Goal: Information Seeking & Learning: Find specific fact

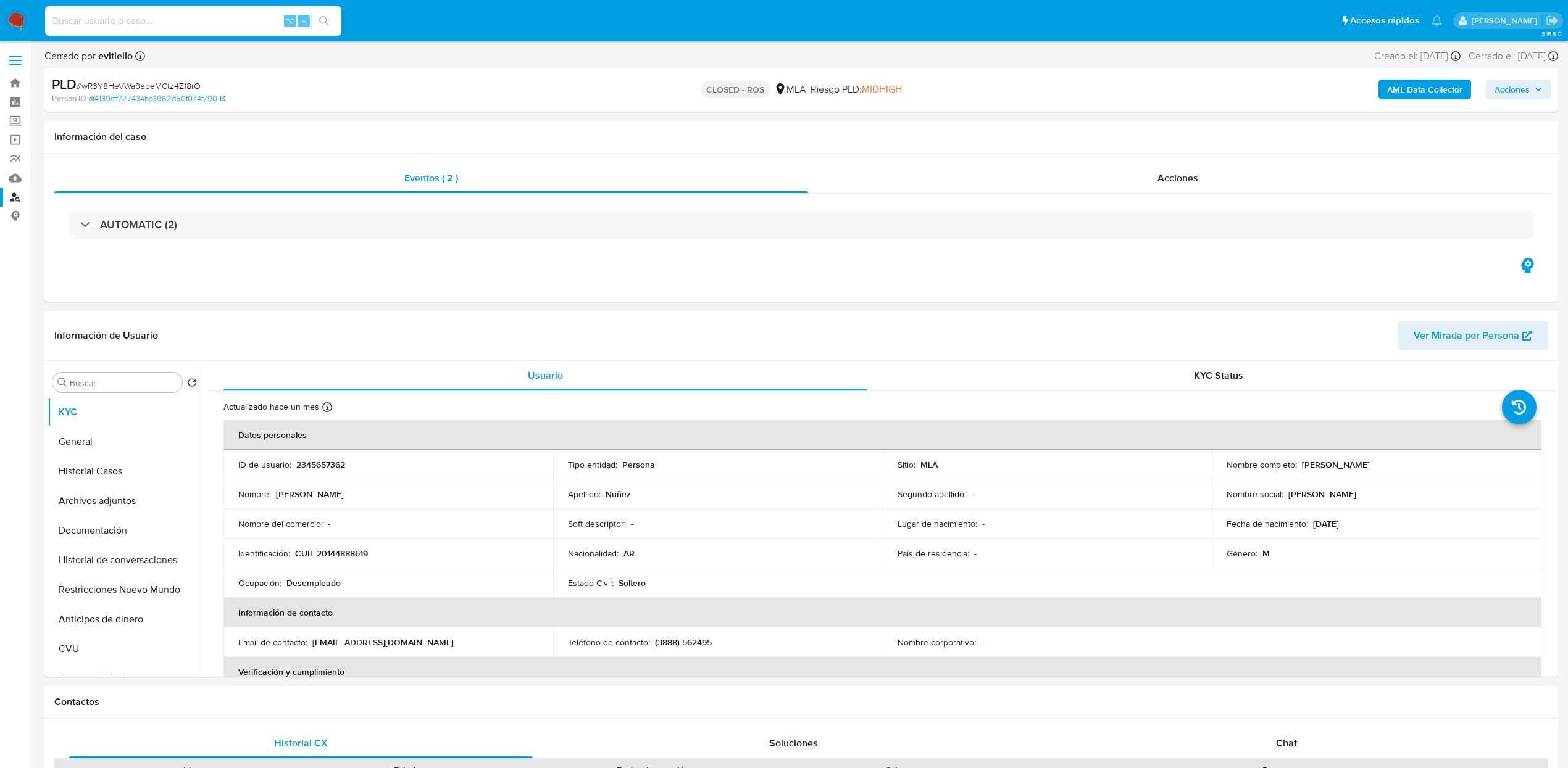
select select "10"
type input "615948147"
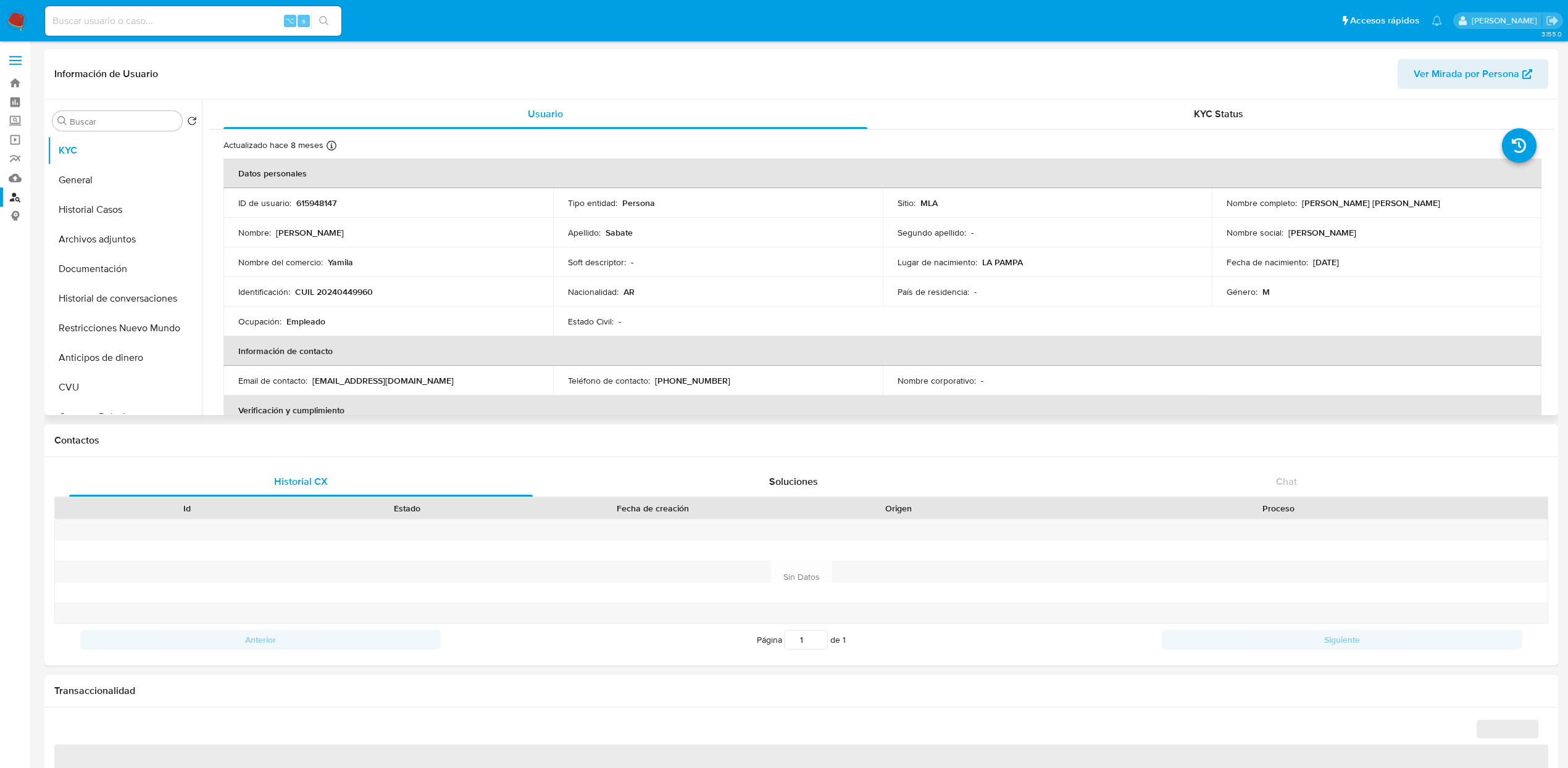
select select "10"
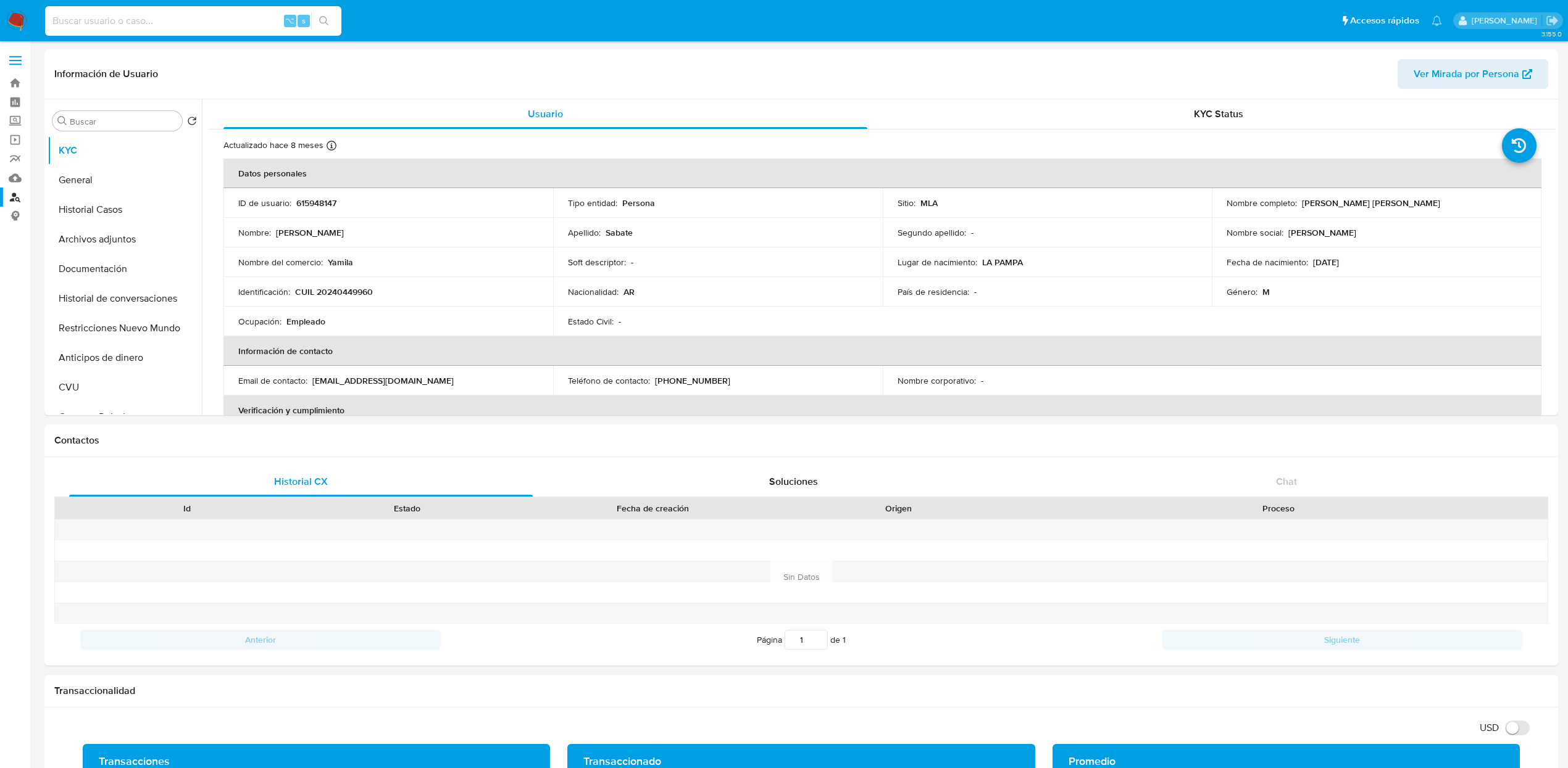
click at [183, 19] on input at bounding box center [193, 21] width 296 height 16
paste input "615948147"
type input "615948147"
click at [16, 194] on link "Buscador de personas" at bounding box center [73, 197] width 147 height 19
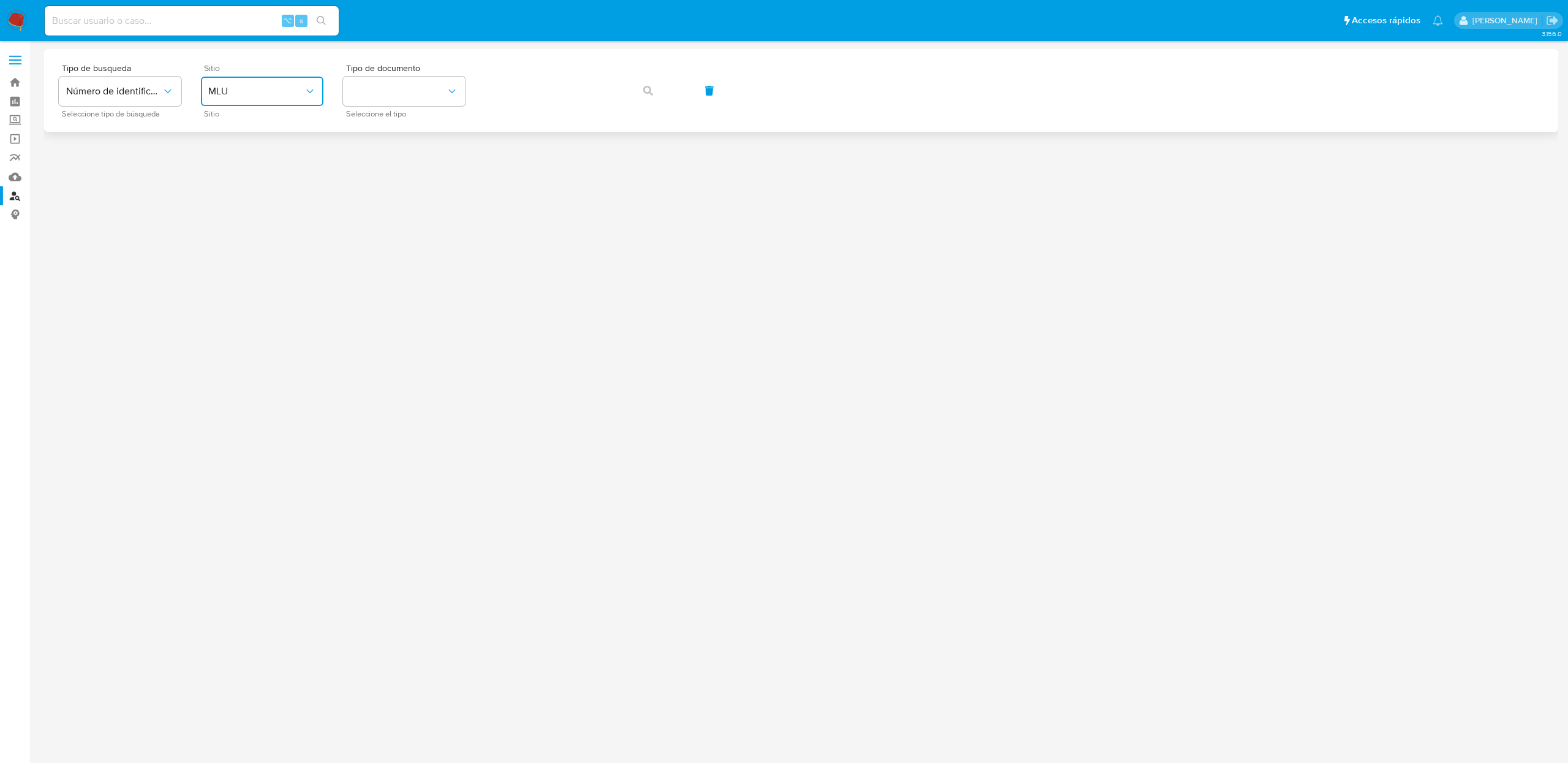
click at [307, 93] on icon "site_id" at bounding box center [310, 92] width 12 height 12
click at [230, 152] on div "MLA" at bounding box center [258, 153] width 100 height 29
click at [384, 100] on button "identificationType" at bounding box center [404, 91] width 123 height 29
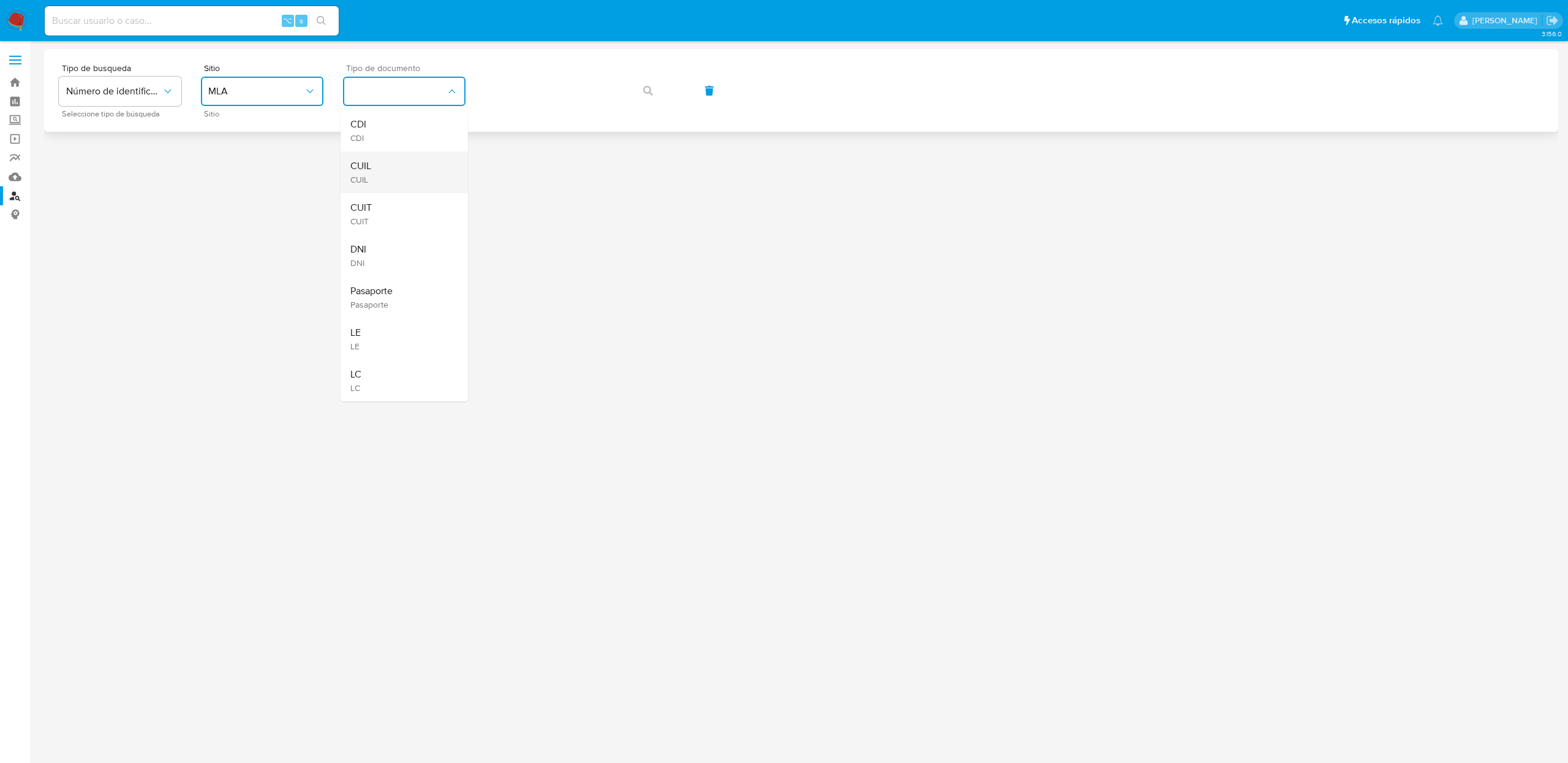
click at [371, 171] on div "CUIL CUIL" at bounding box center [400, 172] width 100 height 42
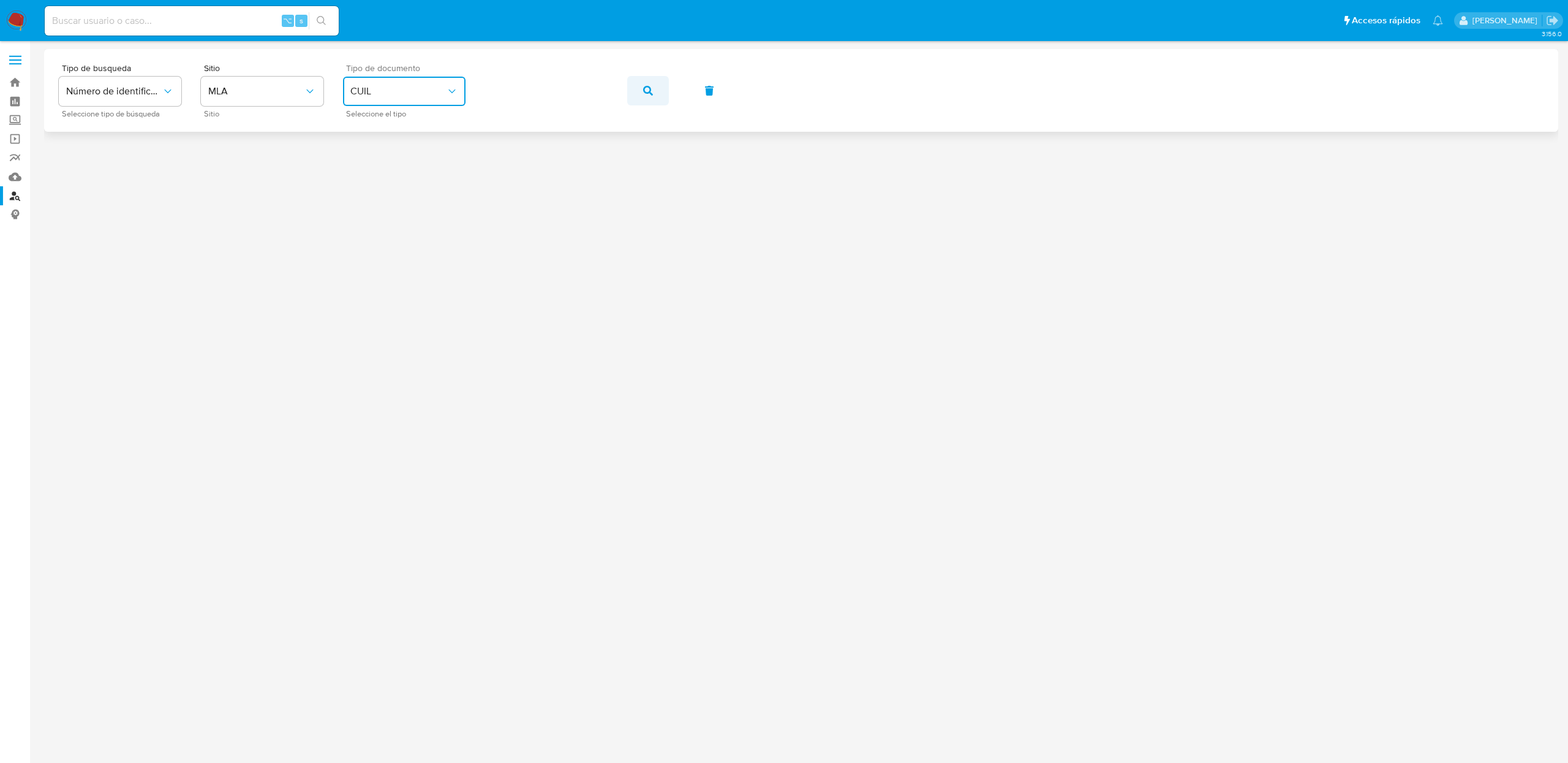
click at [643, 93] on icon "button" at bounding box center [648, 91] width 10 height 10
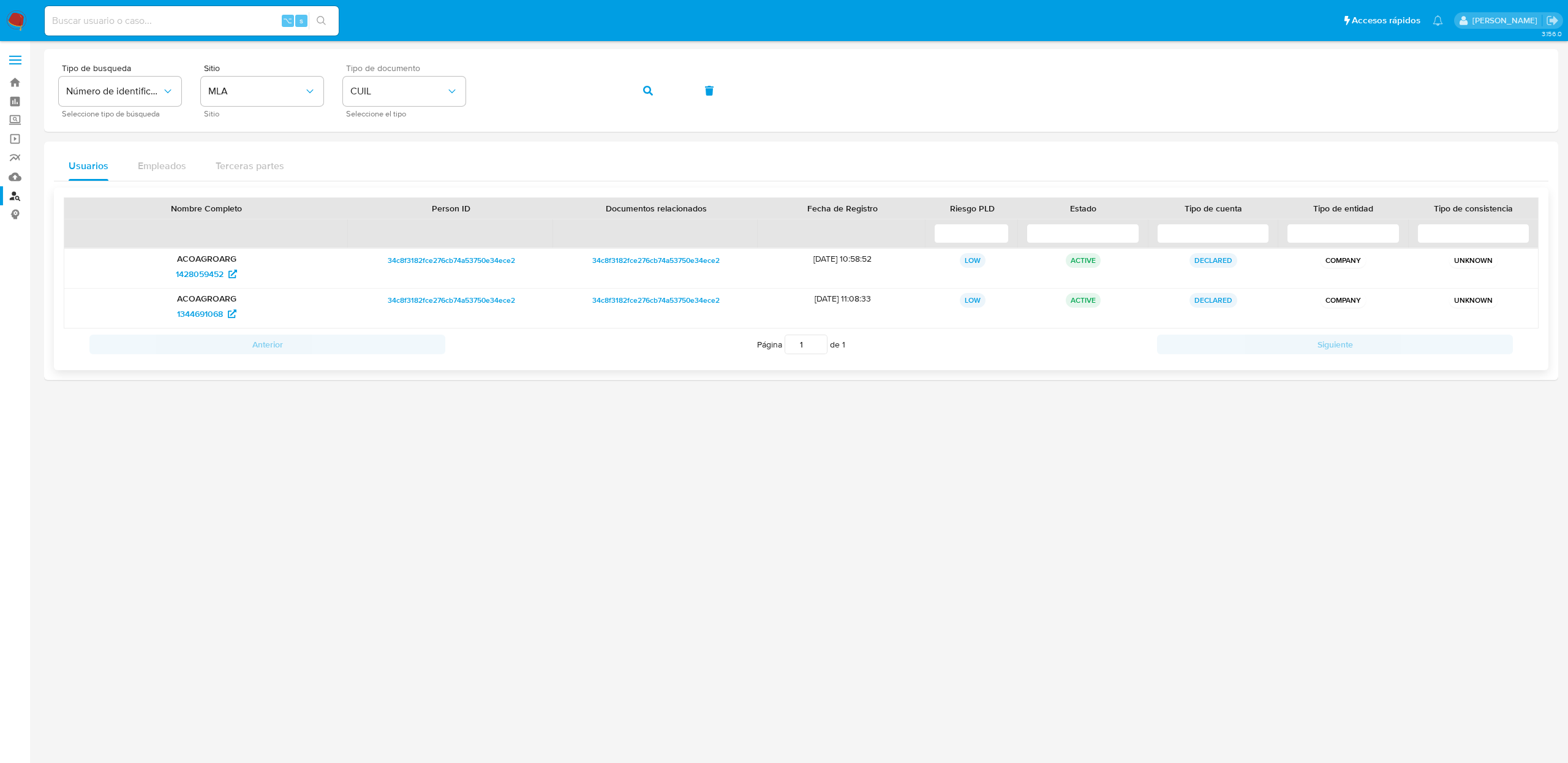
click at [206, 298] on p "ACOAGROARG" at bounding box center [206, 298] width 267 height 11
click at [205, 320] on span "1344691068" at bounding box center [200, 313] width 46 height 19
click at [218, 277] on span "1428059452" at bounding box center [199, 273] width 48 height 19
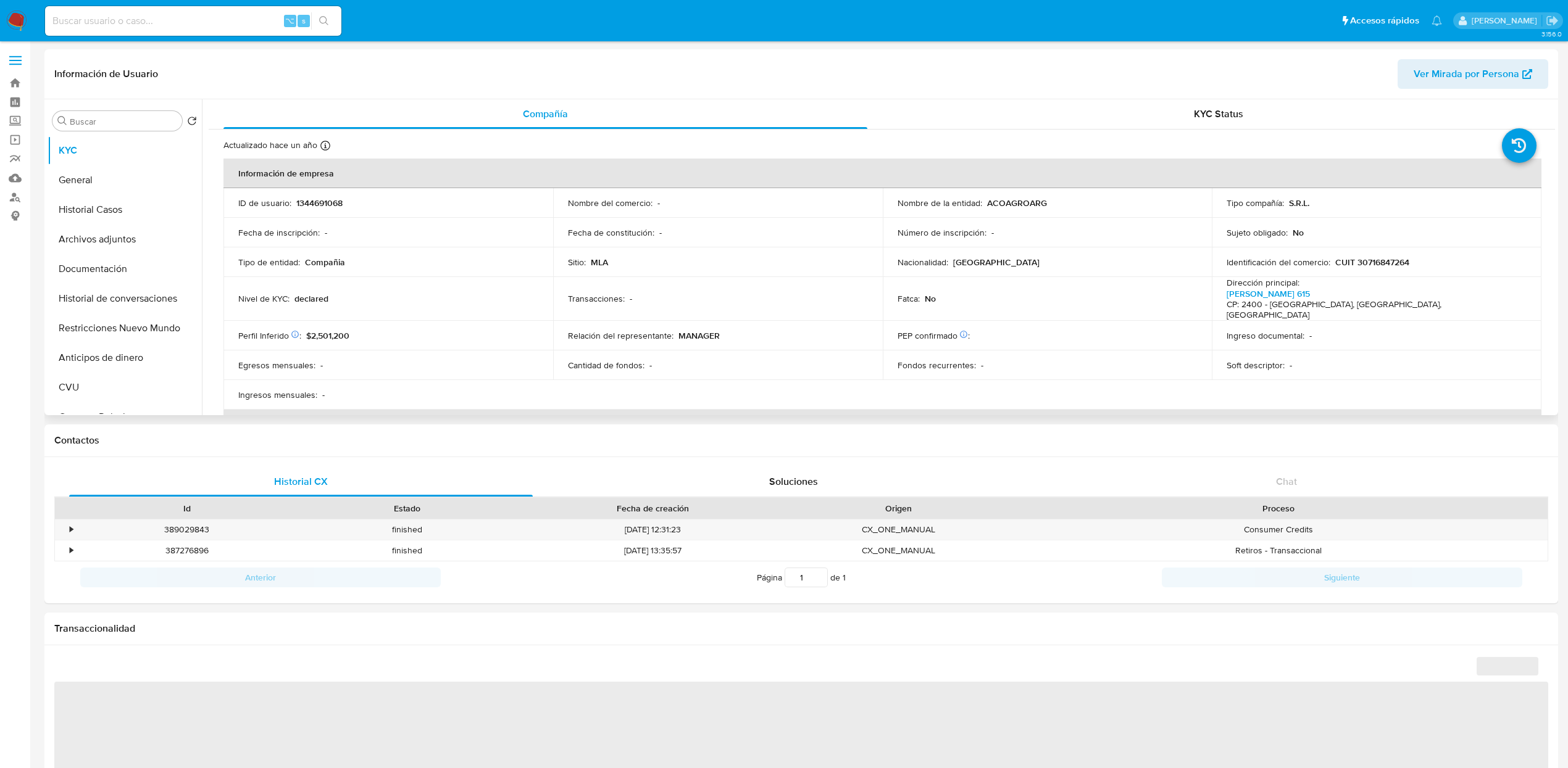
select select "10"
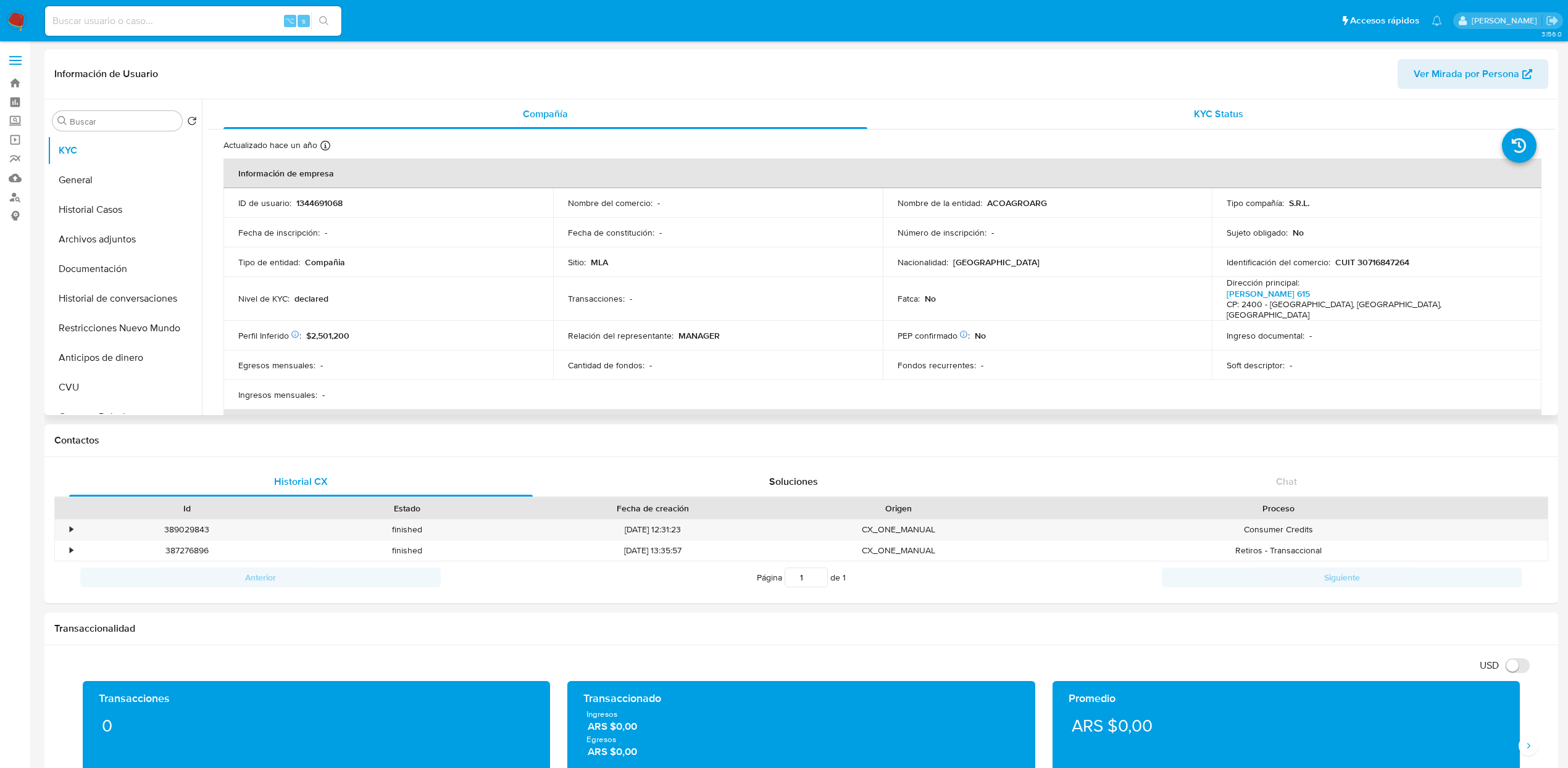
click at [1198, 120] on span "KYC Status" at bounding box center [1218, 113] width 50 height 14
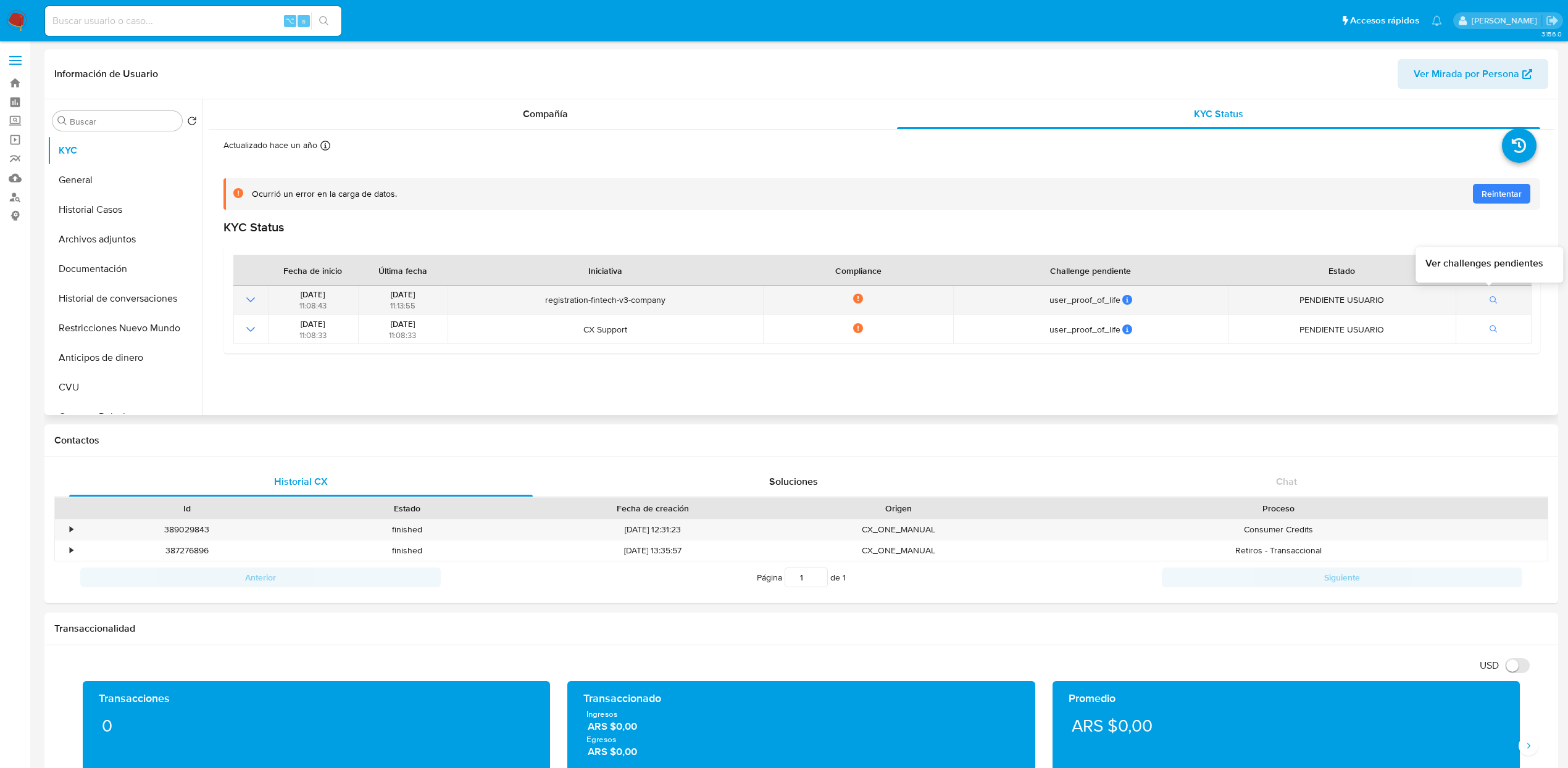
click at [1490, 302] on icon "button" at bounding box center [1494, 300] width 9 height 9
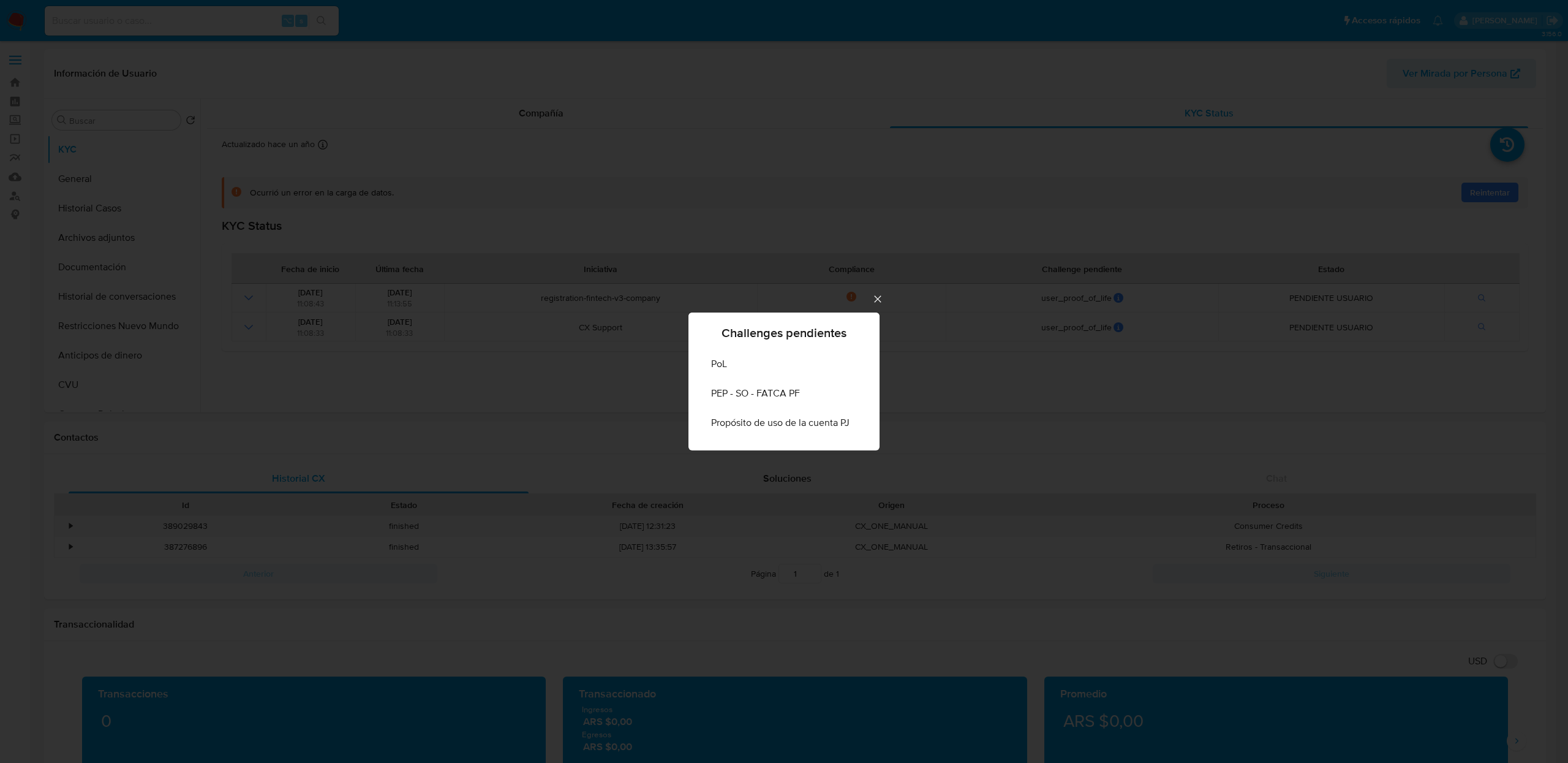
click at [1096, 392] on div "Challenges pendientes PoL PEP - SO - FATCA PF Propósito de uso de la cuenta PJ" at bounding box center [784, 381] width 1568 height 763
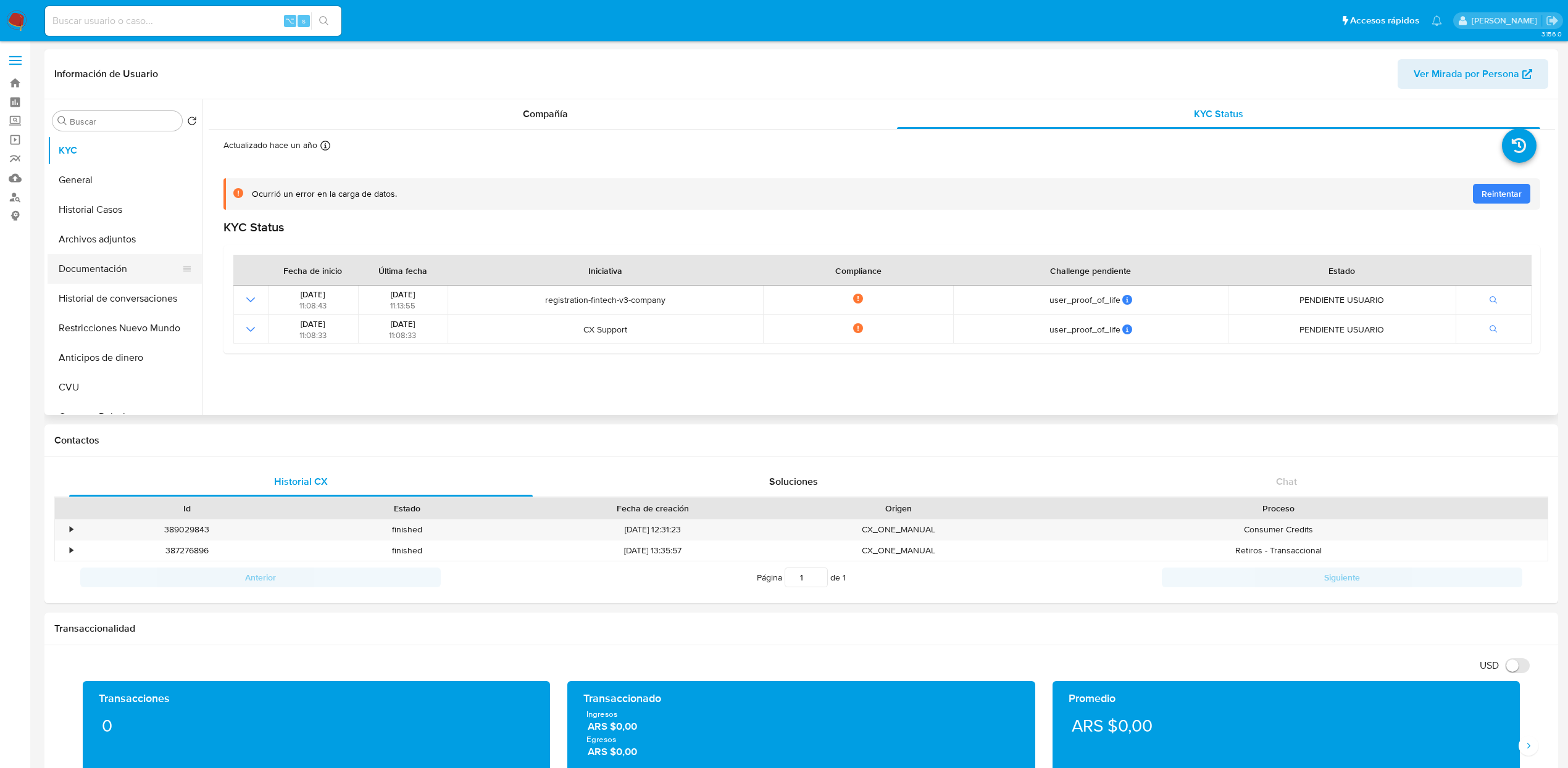
click at [99, 271] on button "Documentación" at bounding box center [120, 268] width 144 height 29
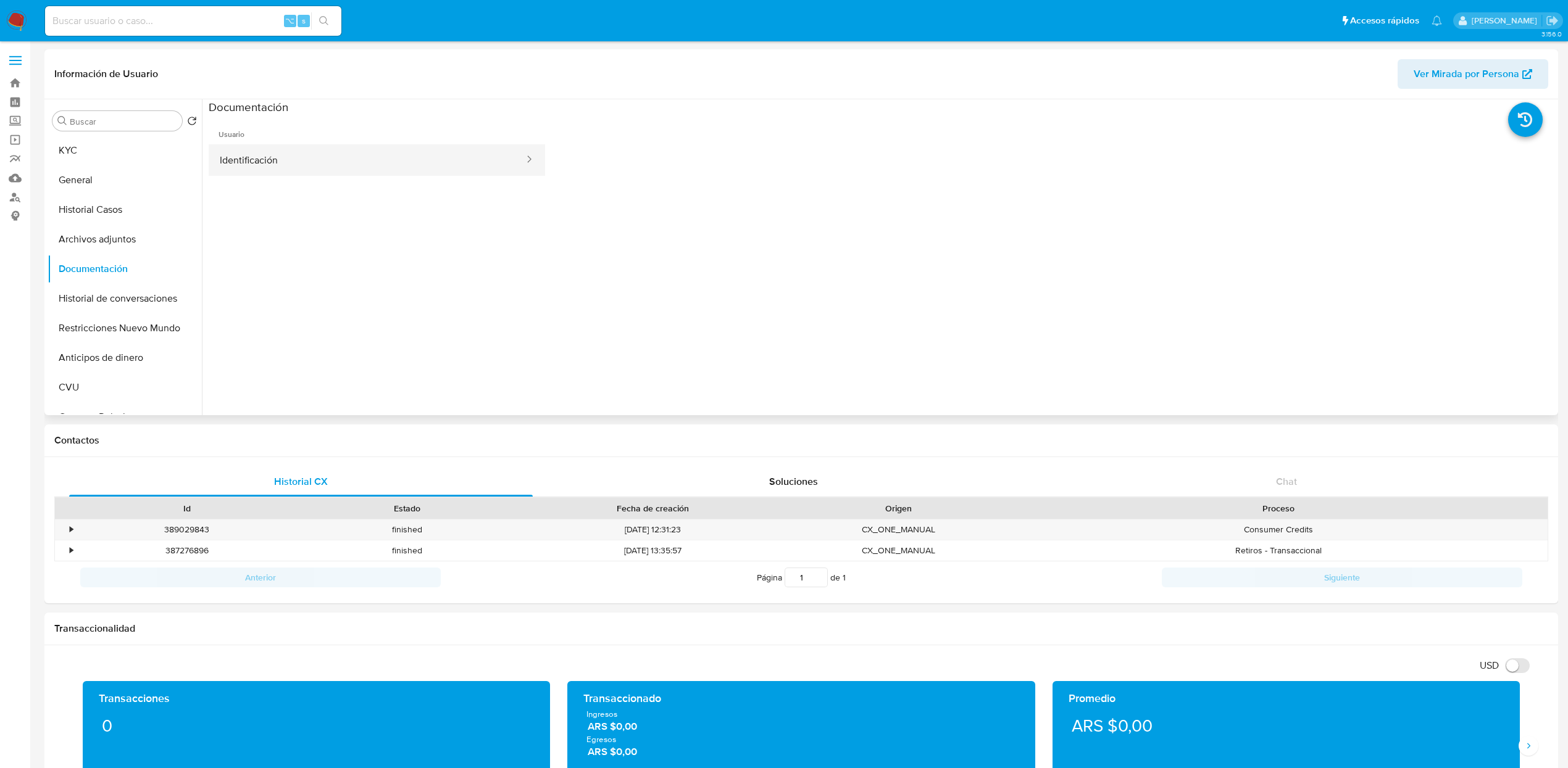
click at [329, 152] on button "Identificación" at bounding box center [367, 160] width 317 height 31
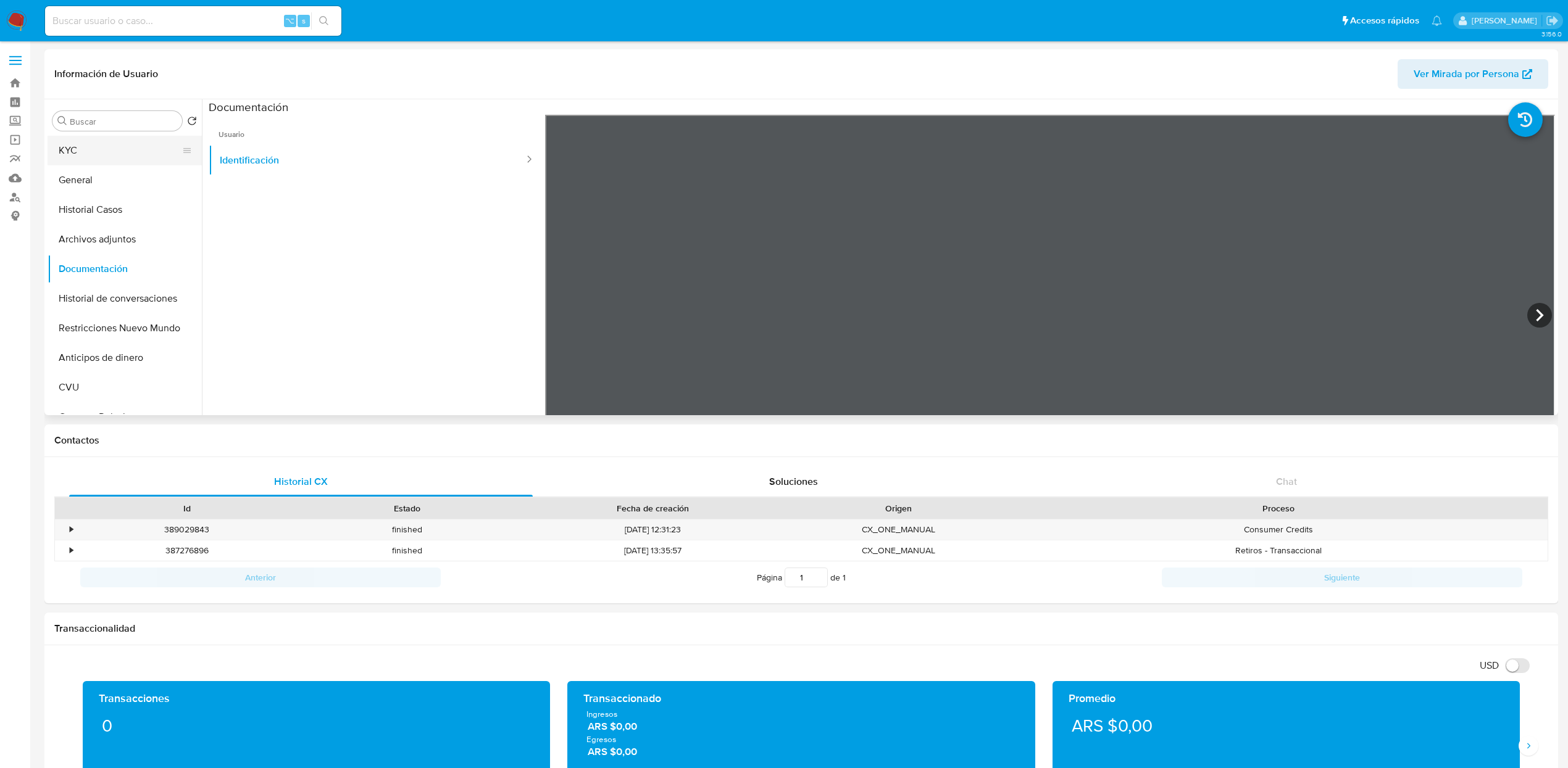
click at [90, 155] on button "KYC" at bounding box center [120, 150] width 144 height 29
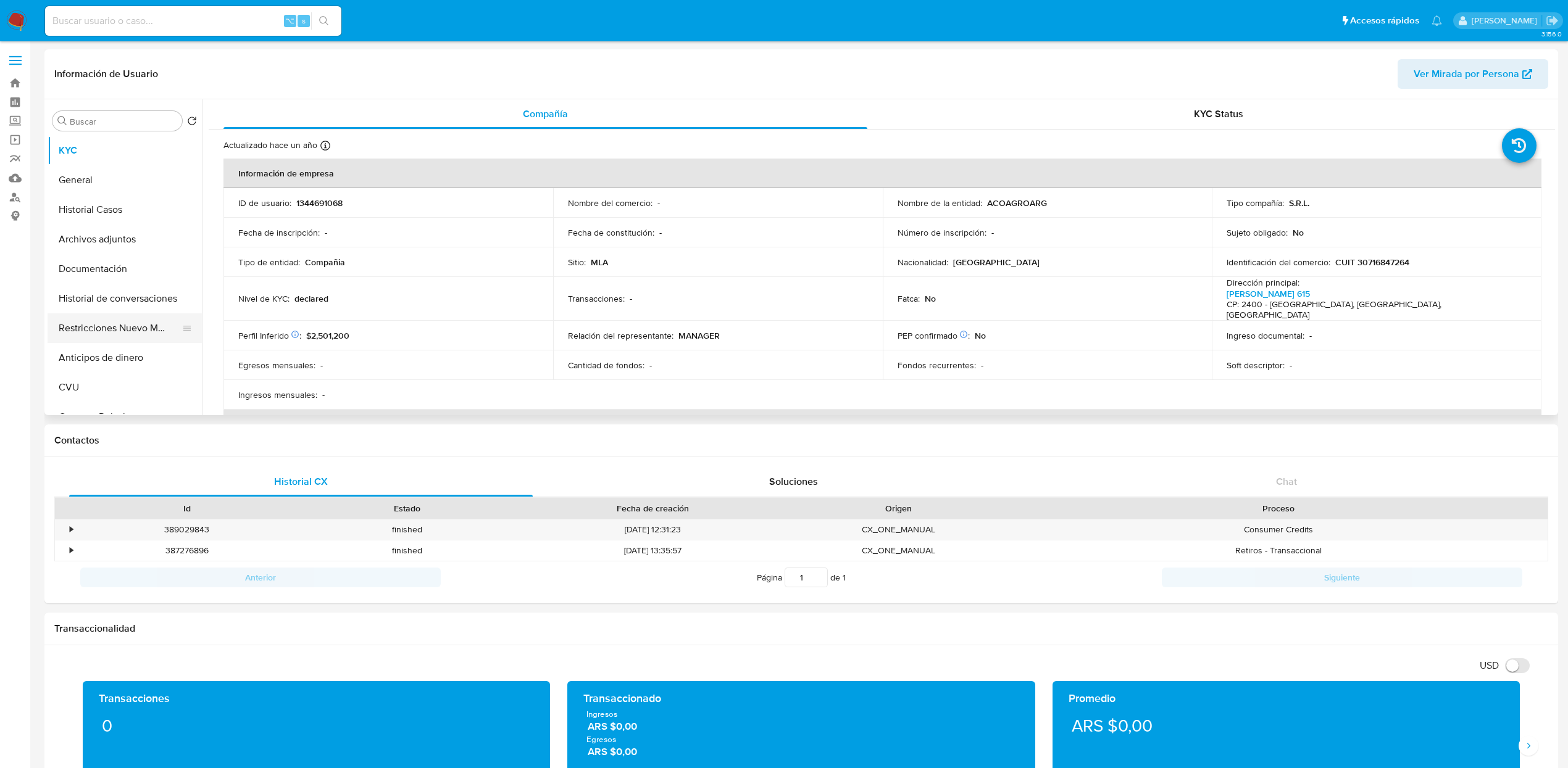
click at [115, 318] on button "Restricciones Nuevo Mundo" at bounding box center [120, 328] width 144 height 29
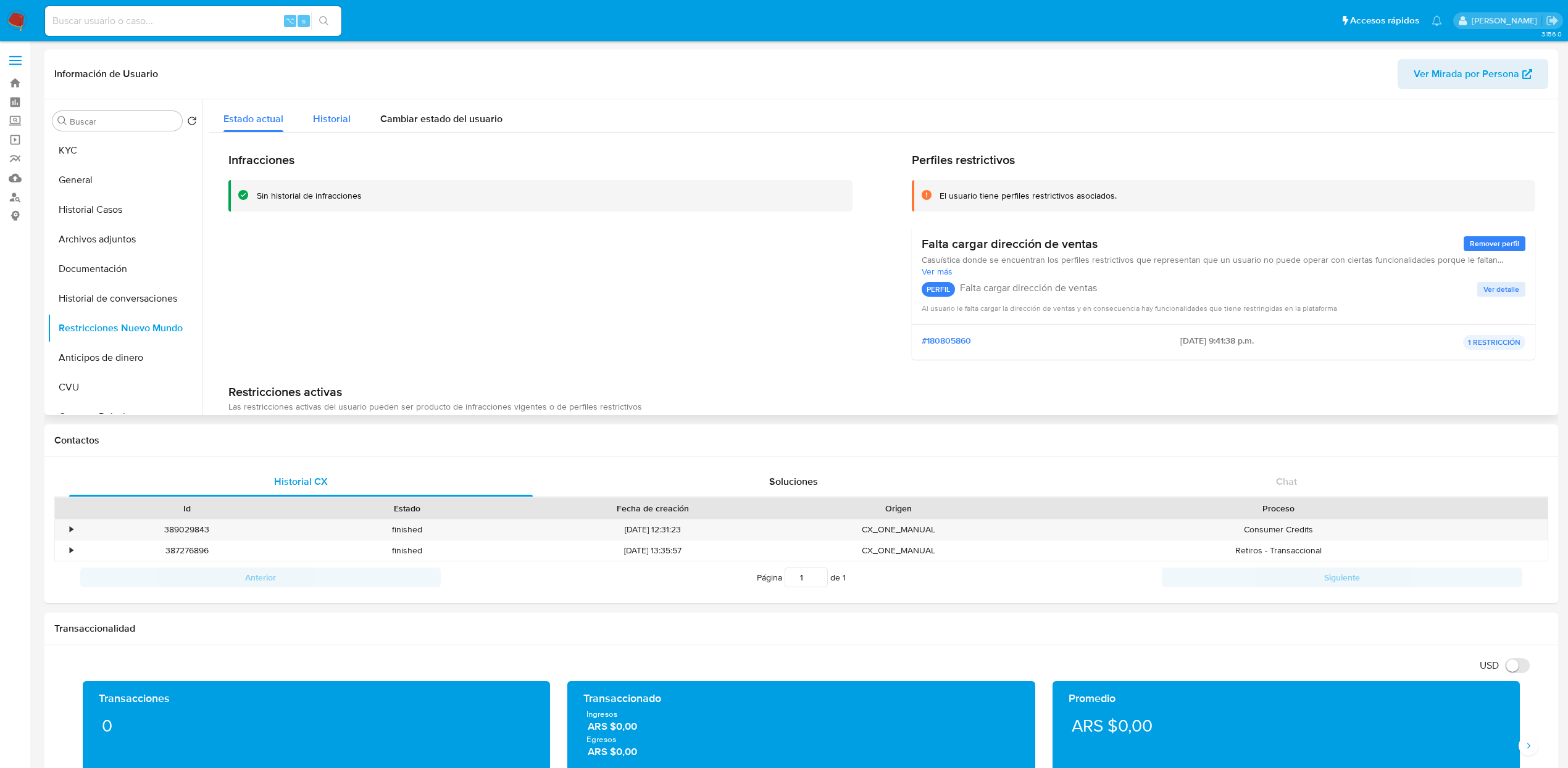
click at [324, 118] on span "Historial" at bounding box center [332, 118] width 38 height 14
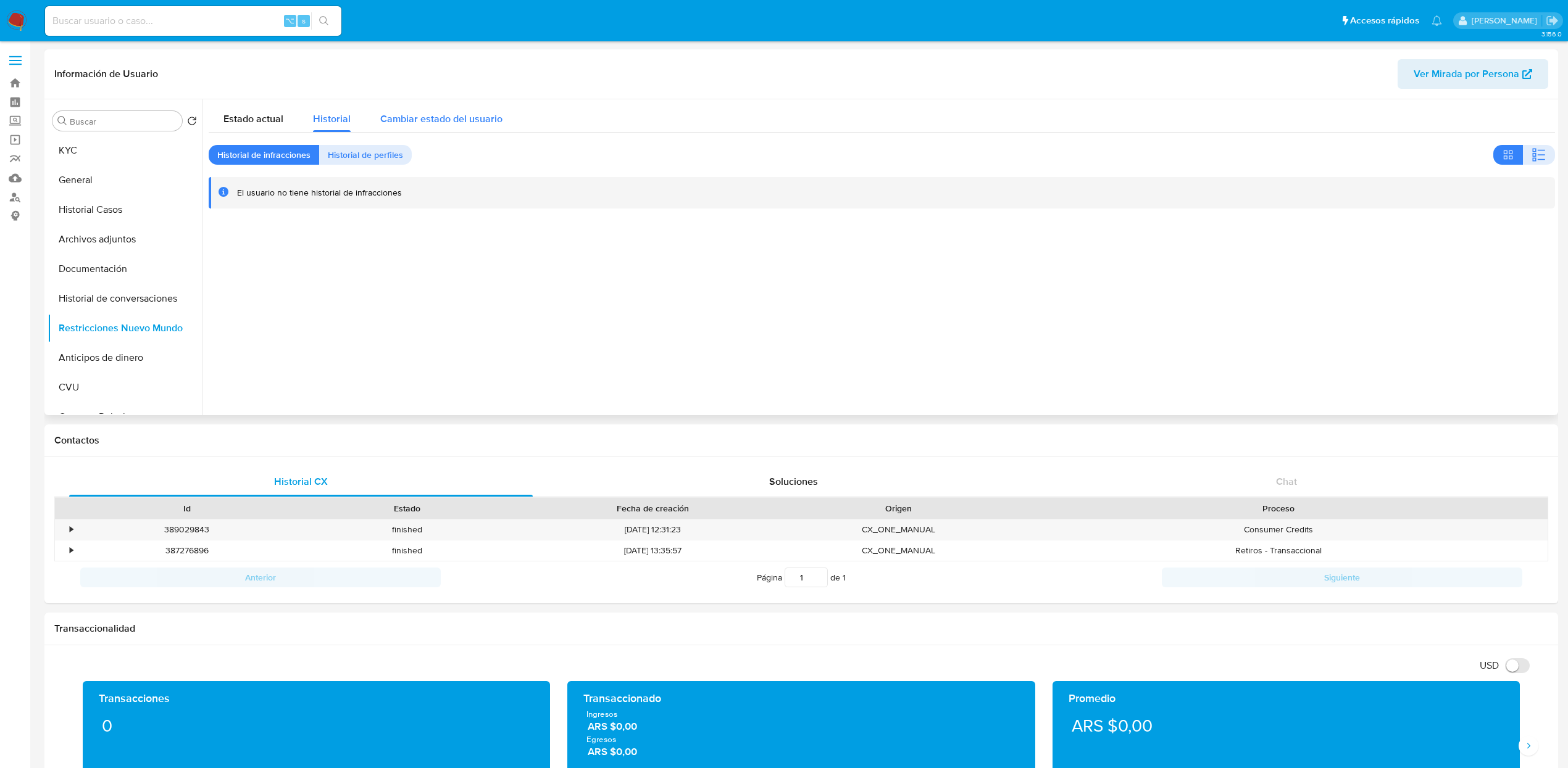
click at [381, 120] on span "Cambiar estado del usuario" at bounding box center [441, 118] width 122 height 14
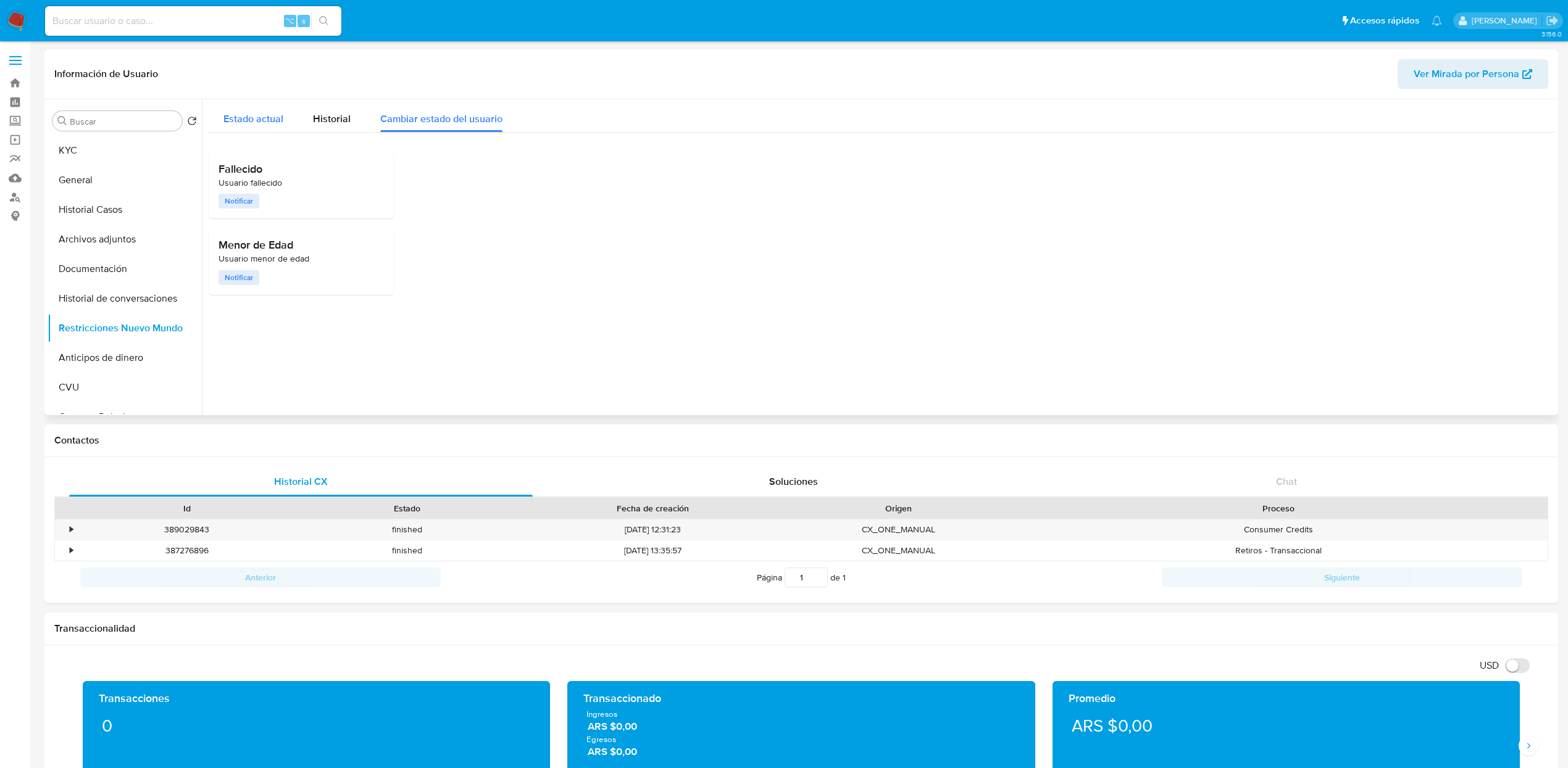
click at [260, 124] on span "Estado actual" at bounding box center [253, 118] width 60 height 14
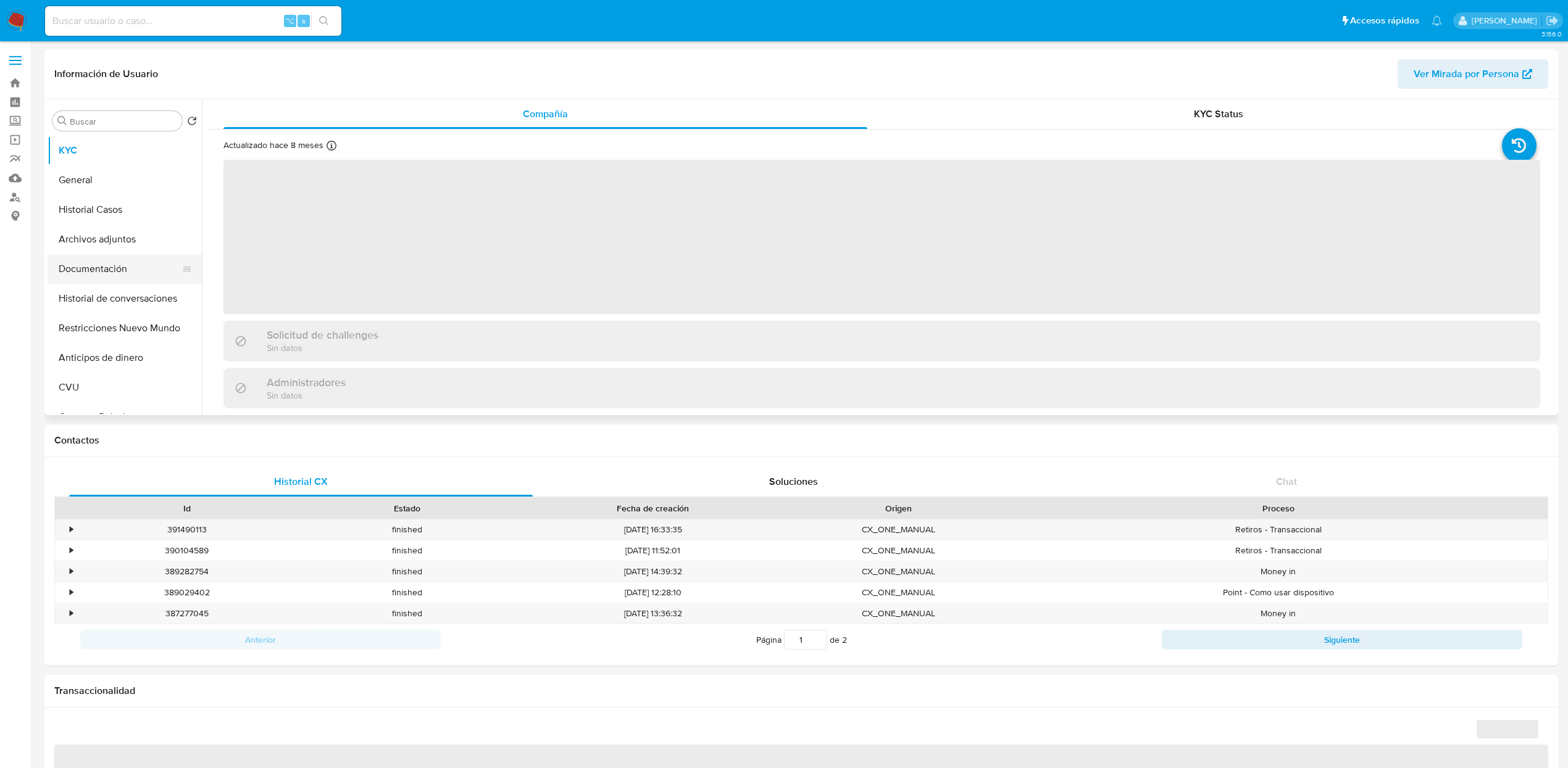
click at [114, 271] on button "Documentación" at bounding box center [120, 268] width 144 height 29
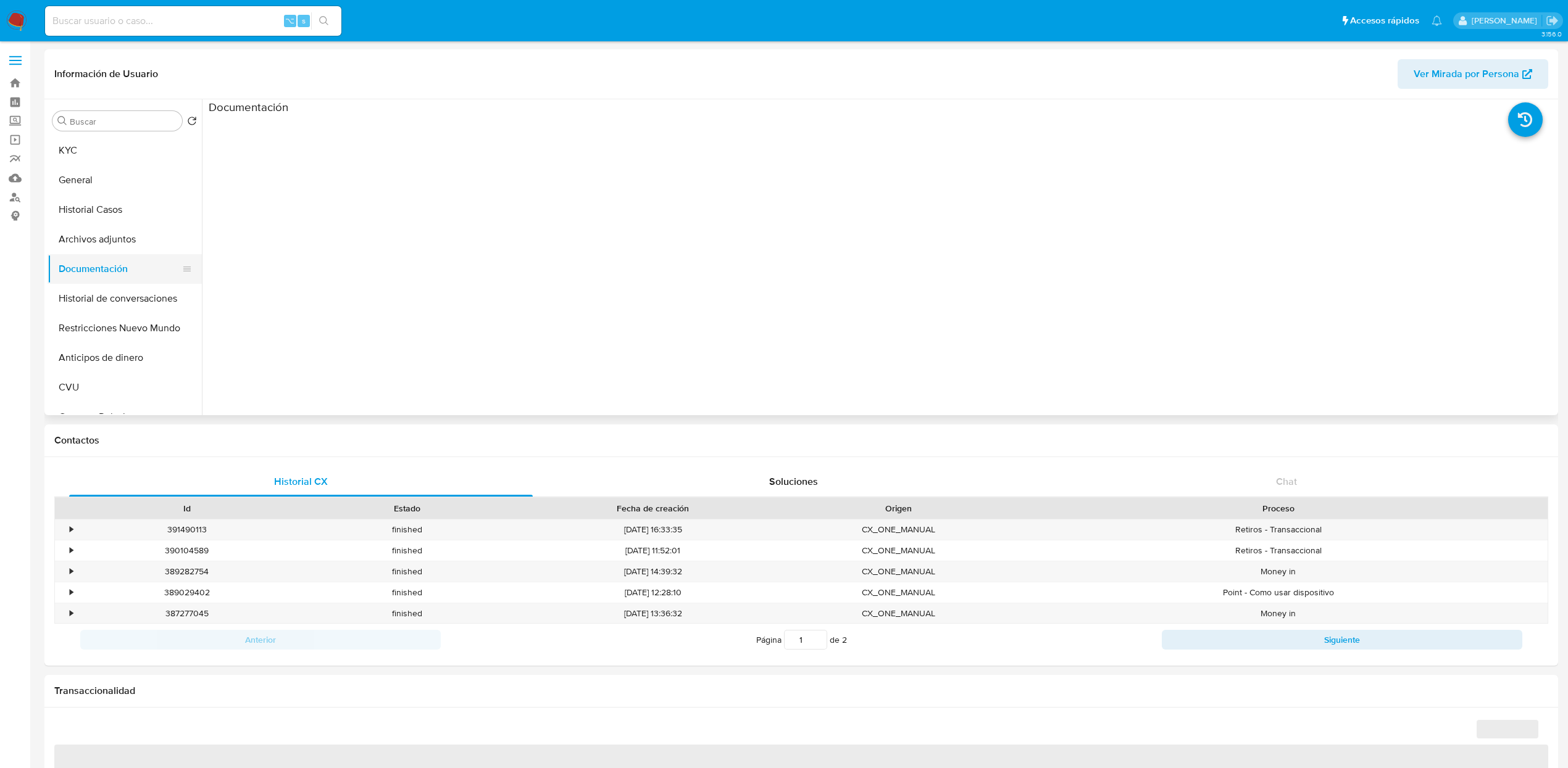
select select "10"
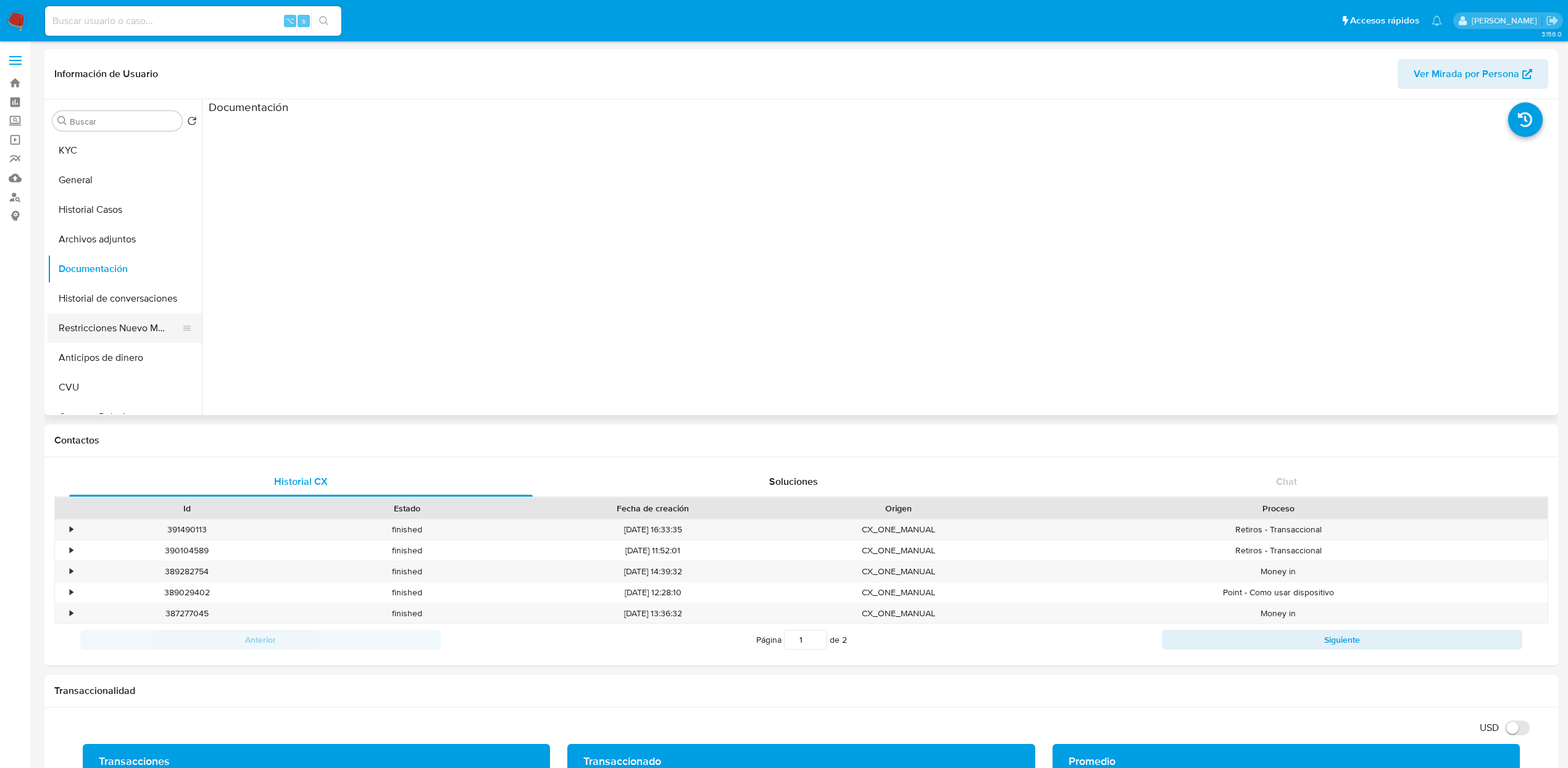
click at [124, 320] on button "Restricciones Nuevo Mundo" at bounding box center [120, 328] width 144 height 29
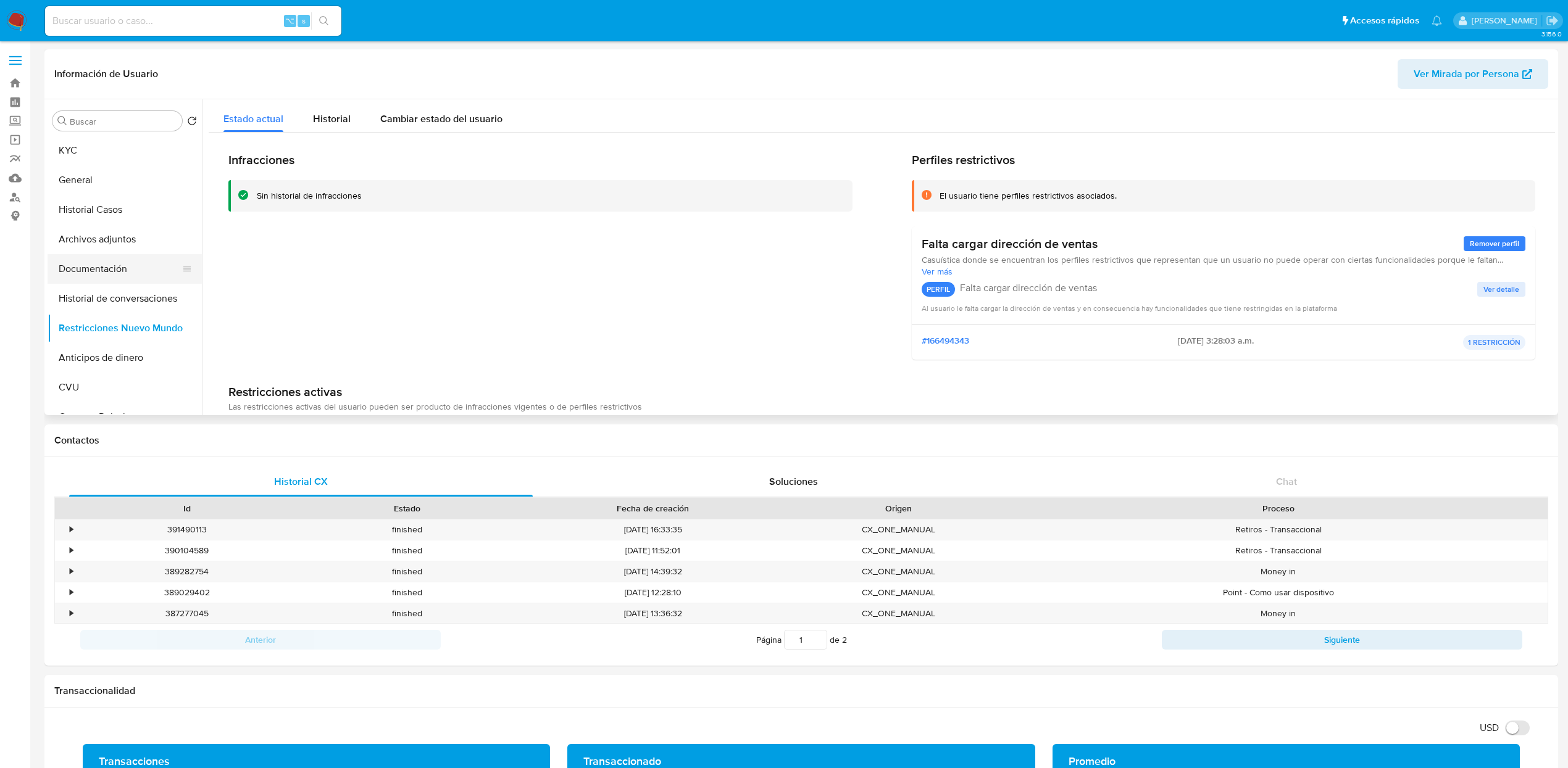
click at [106, 269] on button "Documentación" at bounding box center [120, 268] width 144 height 29
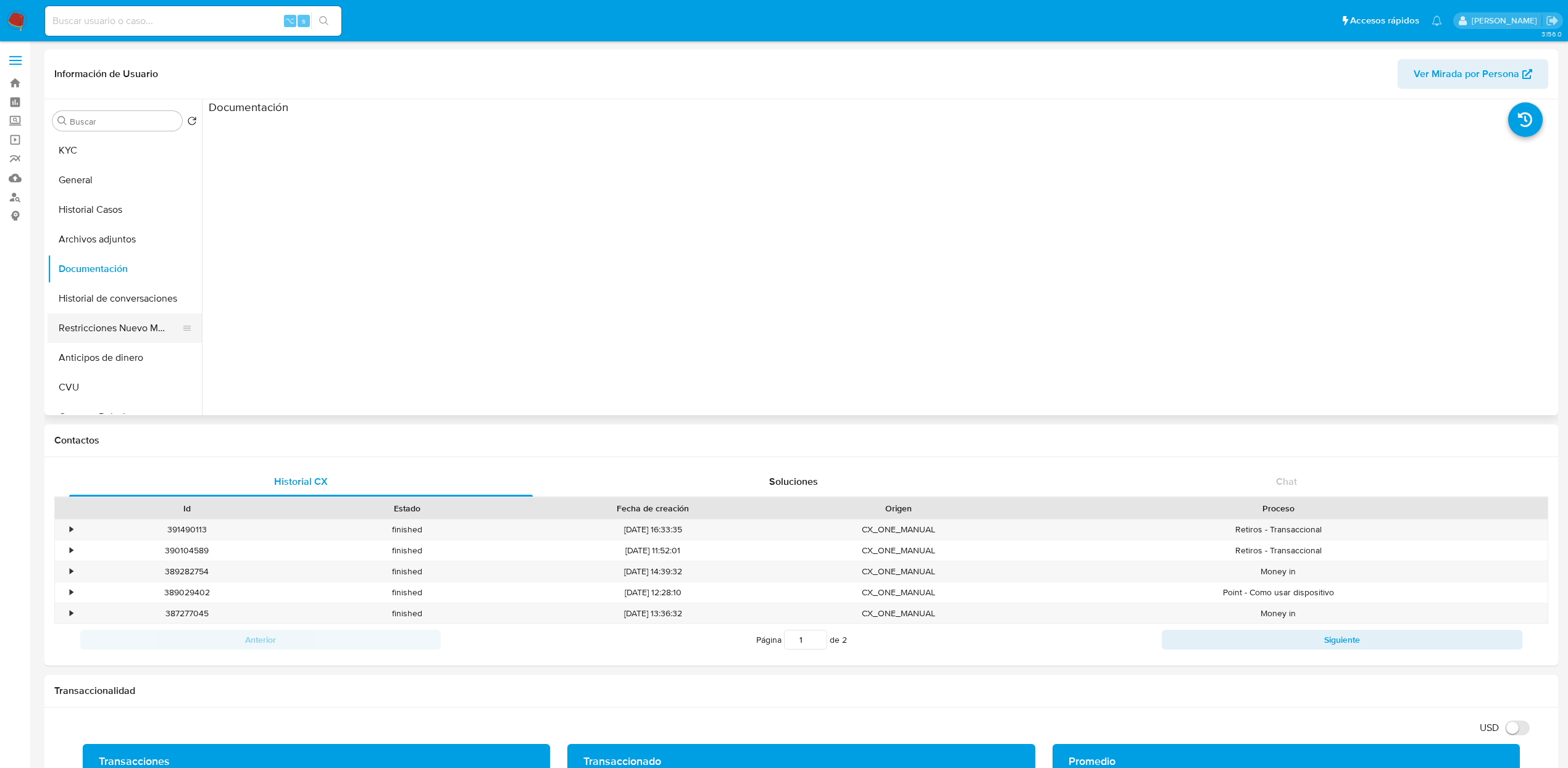
click at [114, 327] on button "Restricciones Nuevo Mundo" at bounding box center [120, 328] width 144 height 29
